Goal: Information Seeking & Learning: Learn about a topic

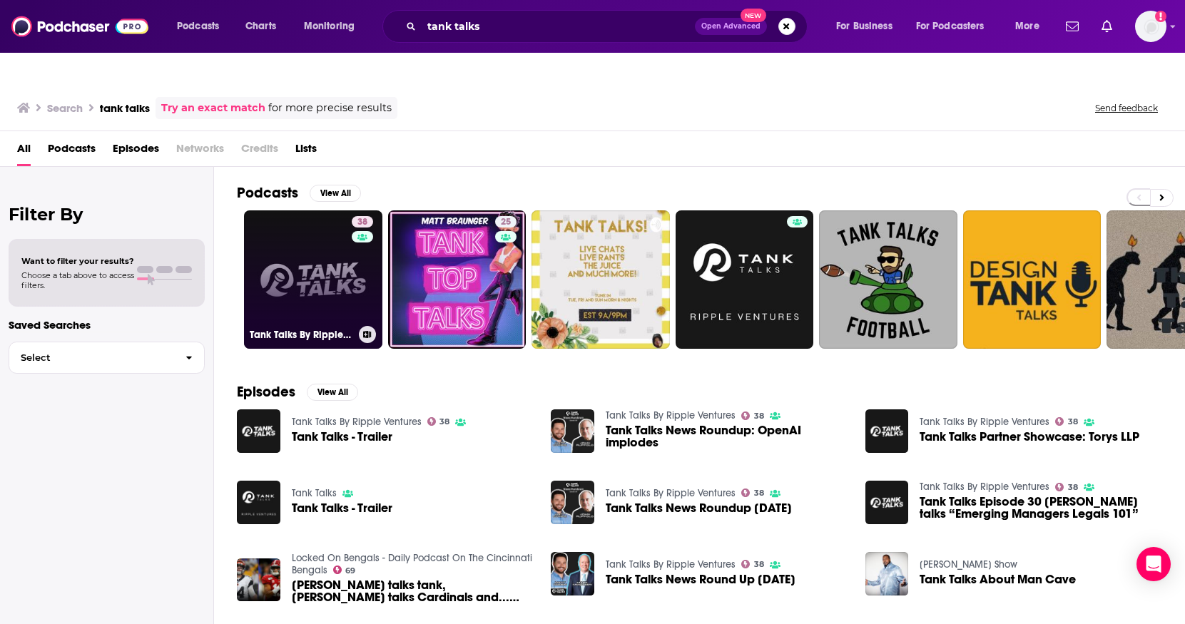
click at [360, 240] on div "38" at bounding box center [364, 271] width 25 height 110
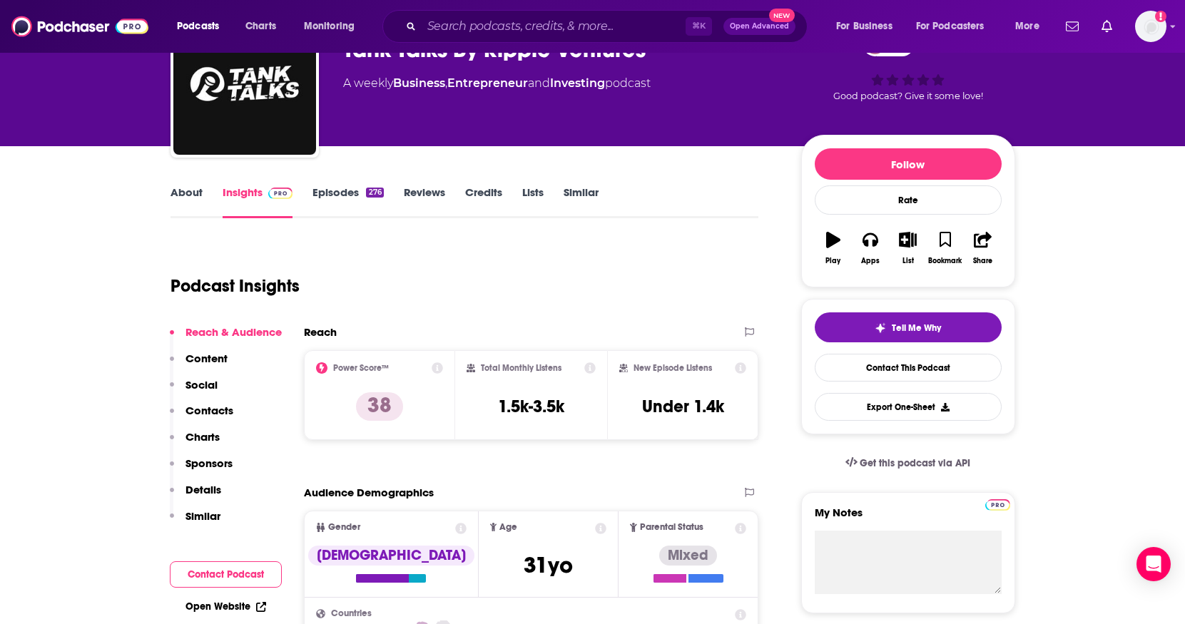
scroll to position [117, 0]
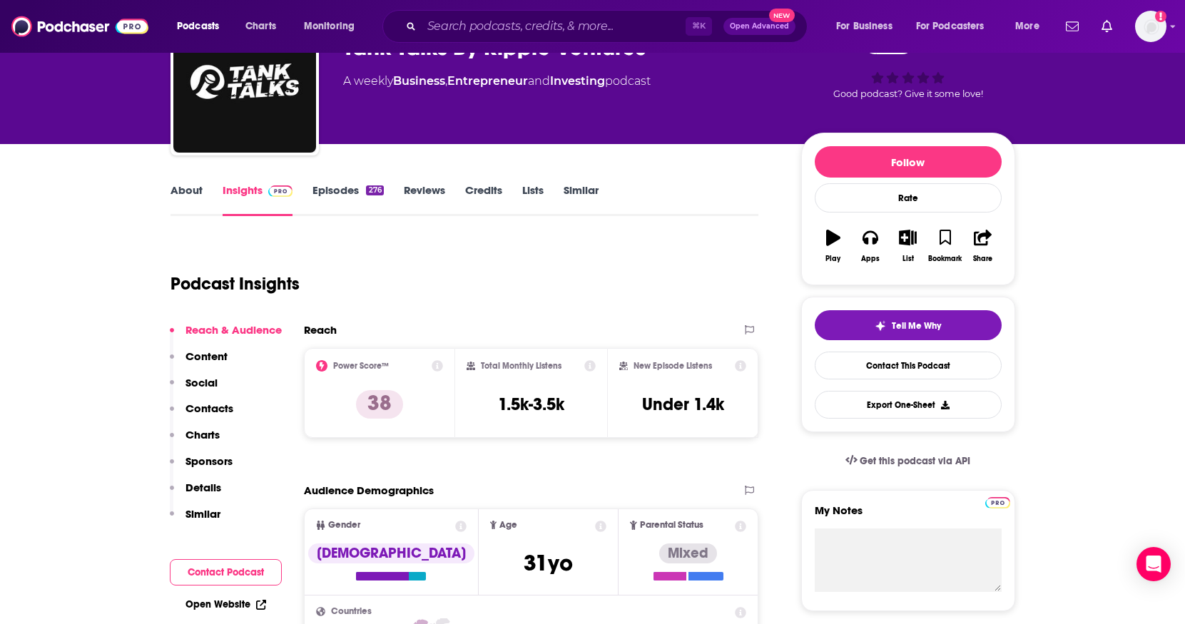
click at [355, 183] on link "Episodes 276" at bounding box center [347, 199] width 71 height 33
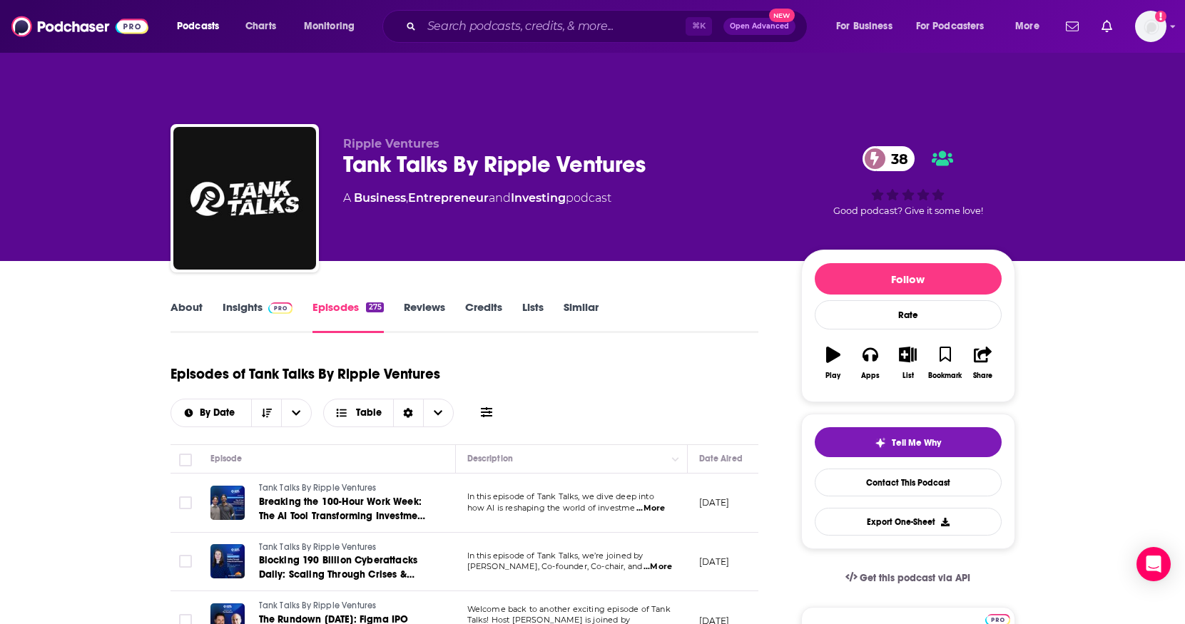
click at [653, 503] on span "...More" at bounding box center [650, 508] width 29 height 11
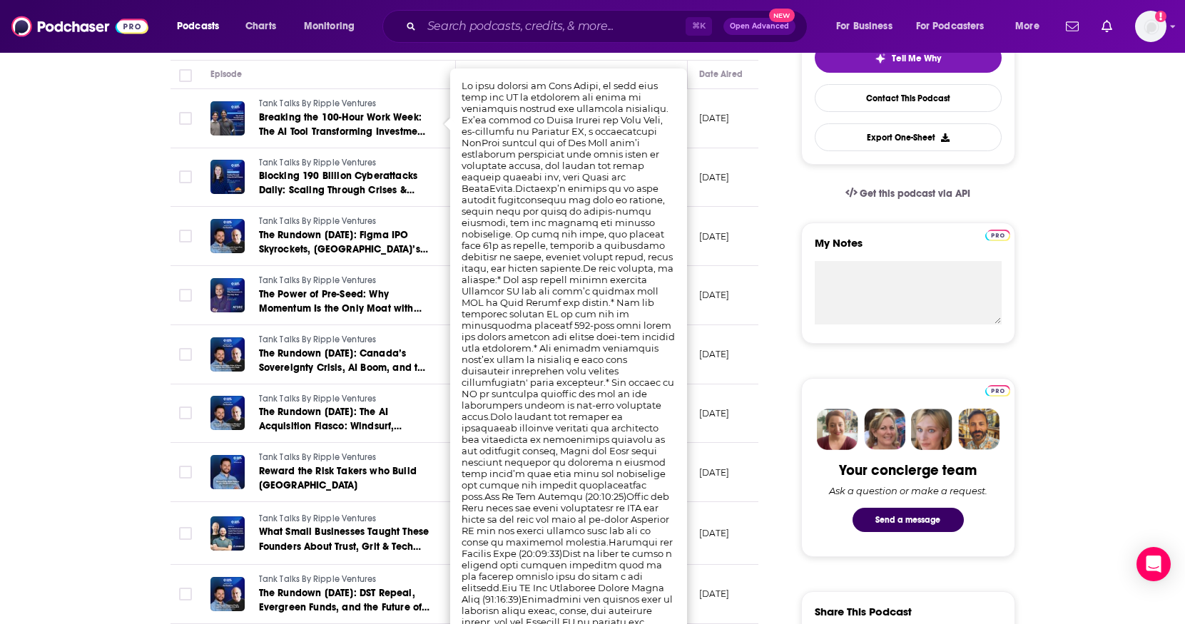
scroll to position [387, 0]
